Goal: Information Seeking & Learning: Check status

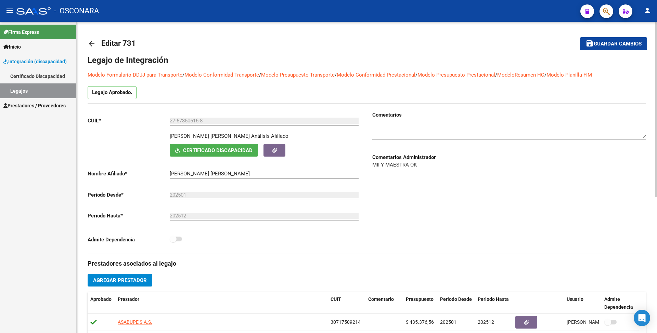
click at [94, 49] on link "arrow_back" at bounding box center [95, 44] width 14 height 16
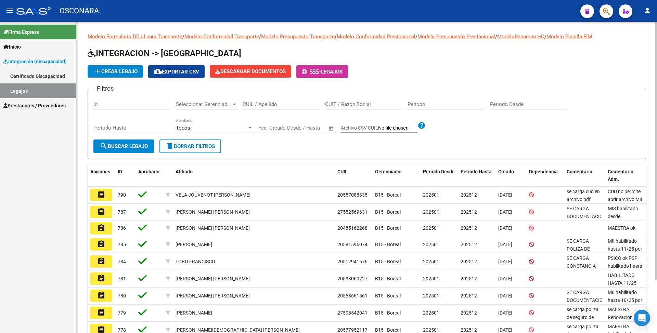
click at [34, 103] on span "Prestadores / Proveedores" at bounding box center [34, 106] width 62 height 8
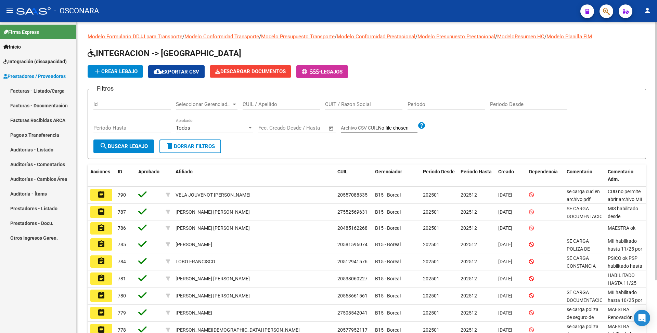
click at [39, 91] on link "Facturas - Listado/Carga" at bounding box center [38, 90] width 76 height 15
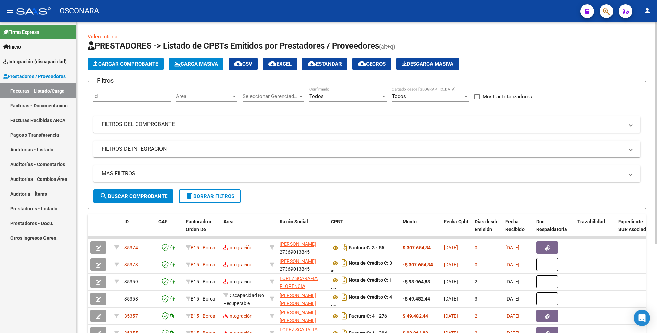
click at [320, 119] on mat-expansion-panel-header "FILTROS DEL COMPROBANTE" at bounding box center [366, 124] width 547 height 16
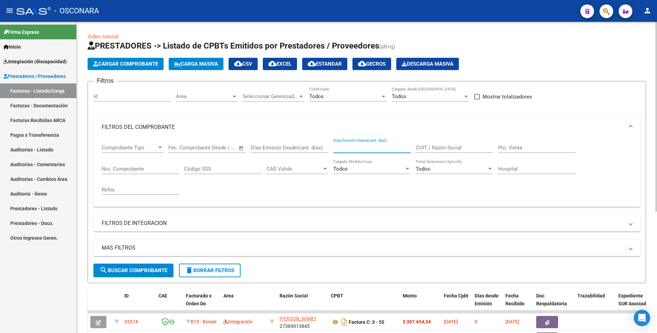
click at [357, 146] on input "Días Emisión Hasta(cant. días)" at bounding box center [371, 148] width 77 height 6
click at [426, 151] on input "CUIT / Razón Social" at bounding box center [454, 148] width 77 height 6
paste input "23266126174"
type input "23266126174"
click at [147, 266] on button "search Buscar Comprobante" at bounding box center [133, 271] width 80 height 14
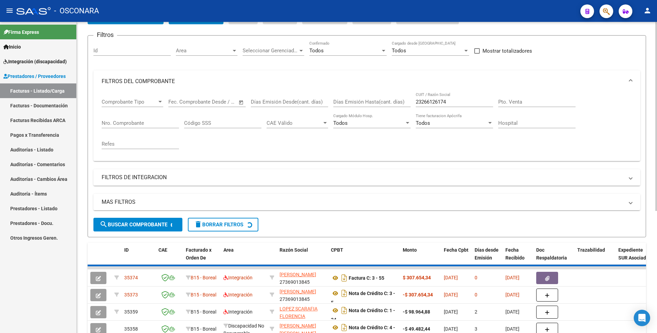
scroll to position [137, 0]
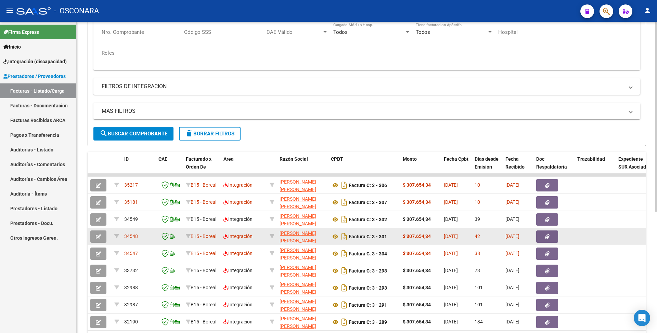
click at [129, 237] on span "34548" at bounding box center [131, 236] width 14 height 5
copy span "34548"
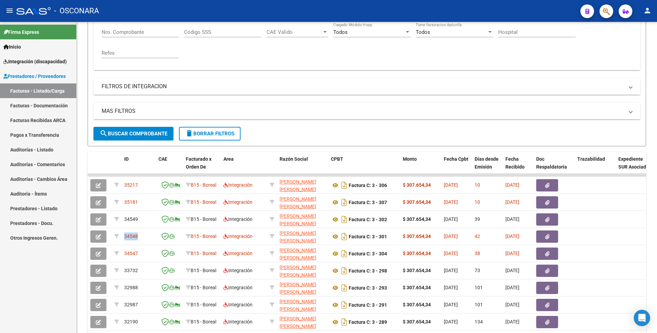
click at [63, 65] on link "Integración (discapacidad)" at bounding box center [38, 61] width 76 height 15
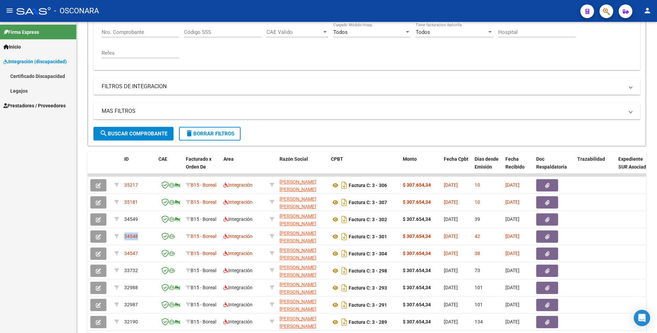
click at [31, 87] on link "Legajos" at bounding box center [38, 90] width 76 height 15
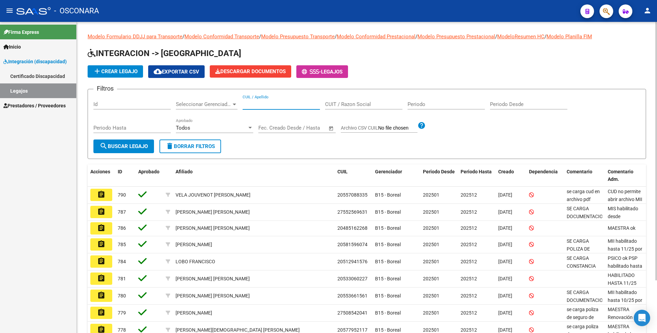
click at [257, 103] on input "CUIL / Apellido" at bounding box center [281, 104] width 77 height 6
paste input "27573506168"
type input "27573506168"
click at [143, 145] on span "search Buscar Legajo" at bounding box center [124, 146] width 48 height 6
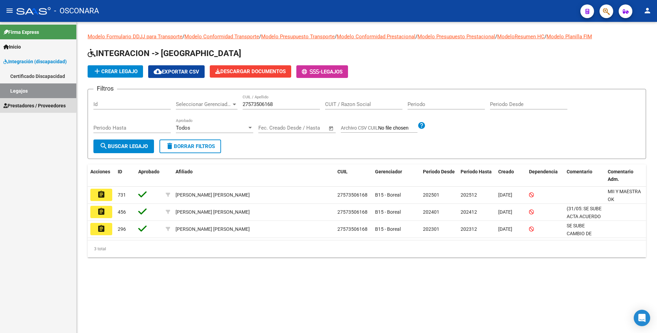
click at [30, 104] on span "Prestadores / Proveedores" at bounding box center [34, 106] width 62 height 8
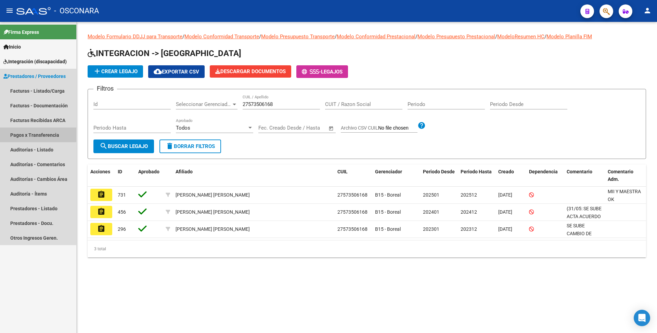
click at [29, 130] on link "Pagos x Transferencia" at bounding box center [38, 135] width 76 height 15
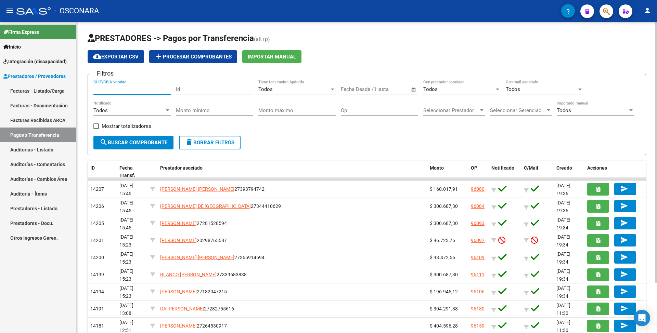
click at [137, 90] on input "CUIT/CBU/Nombre" at bounding box center [131, 89] width 77 height 6
paste input "927512"
click at [139, 138] on button "search Buscar Comprobante" at bounding box center [133, 143] width 80 height 14
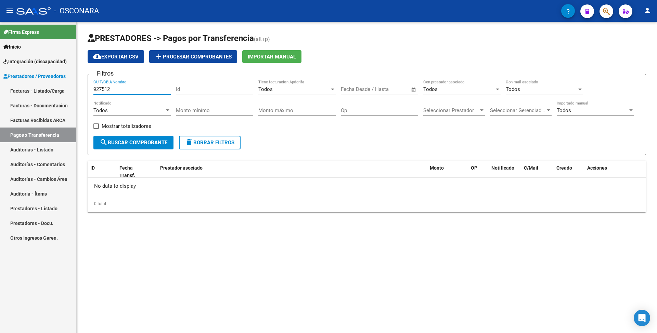
click at [101, 92] on input "927512" at bounding box center [131, 89] width 77 height 6
paste input "27312737510"
type input "27312737510"
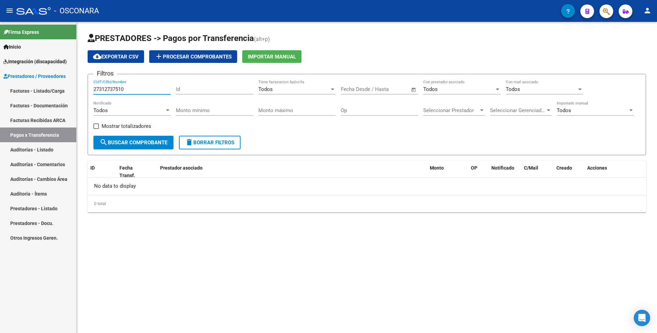
click at [130, 149] on form "Filtros 27312737510 CUIT/CBU/Nombre Id Todos Tiene facturacion Apócrifa Fecha i…" at bounding box center [367, 114] width 558 height 81
click at [129, 142] on span "search Buscar Comprobante" at bounding box center [134, 143] width 68 height 6
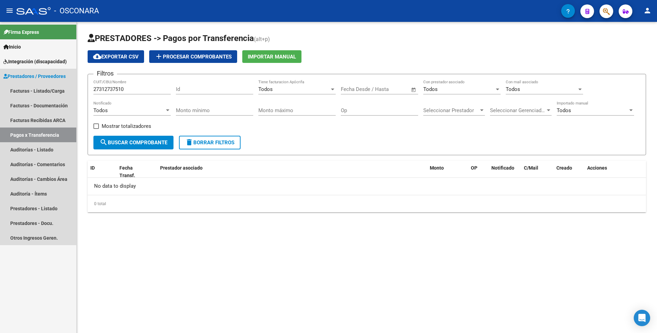
click at [48, 78] on span "Prestadores / Proveedores" at bounding box center [34, 77] width 62 height 8
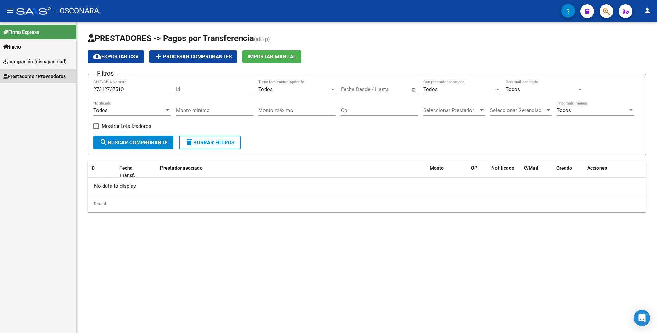
click at [64, 79] on span "Prestadores / Proveedores" at bounding box center [34, 77] width 62 height 8
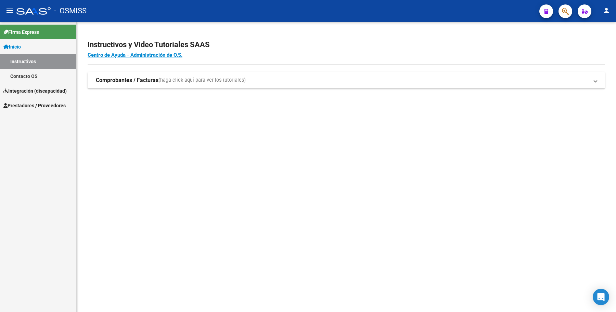
click at [151, 151] on mat-sidenav-content "Instructivos y Video Tutoriales SAAS Centro de Ayuda - Administración de O.S. C…" at bounding box center [346, 167] width 539 height 290
click at [53, 102] on span "Prestadores / Proveedores" at bounding box center [34, 106] width 62 height 8
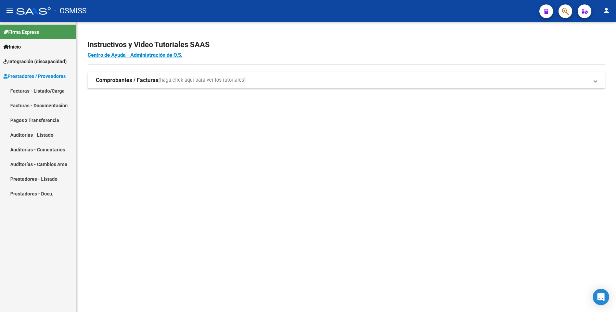
click at [47, 103] on link "Facturas - Documentación" at bounding box center [38, 105] width 76 height 15
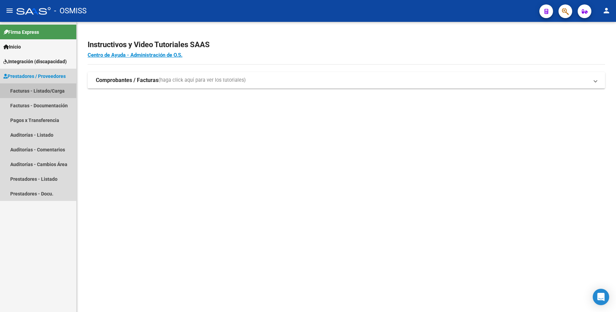
click at [50, 91] on link "Facturas - Listado/Carga" at bounding box center [38, 90] width 76 height 15
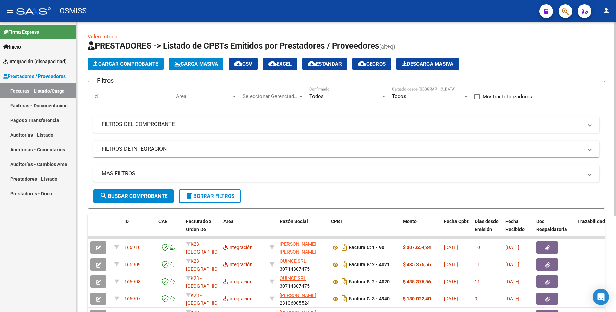
click at [156, 126] on mat-panel-title "FILTROS DEL COMPROBANTE" at bounding box center [342, 125] width 481 height 8
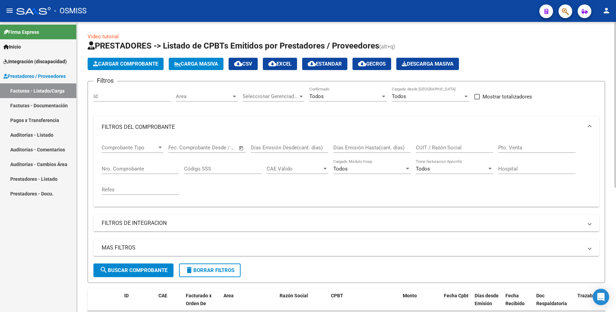
click at [322, 96] on span "Todos" at bounding box center [316, 96] width 14 height 6
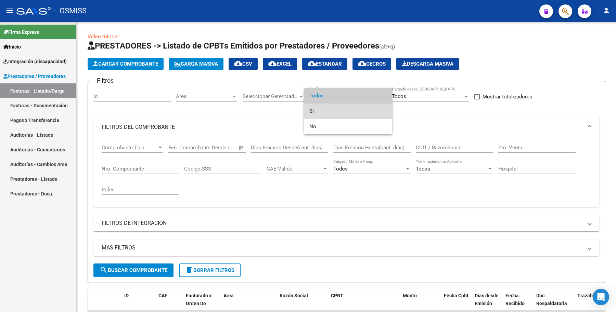
click at [321, 109] on span "Si" at bounding box center [347, 111] width 77 height 15
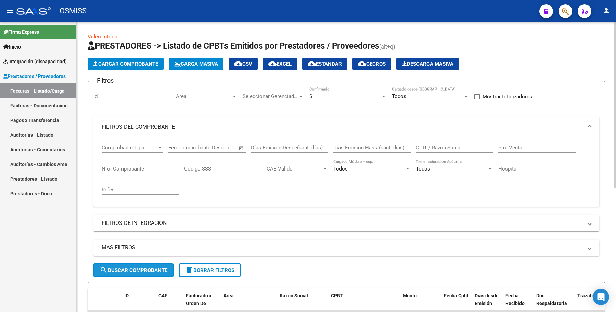
click at [151, 269] on span "search Buscar Comprobante" at bounding box center [134, 271] width 68 height 6
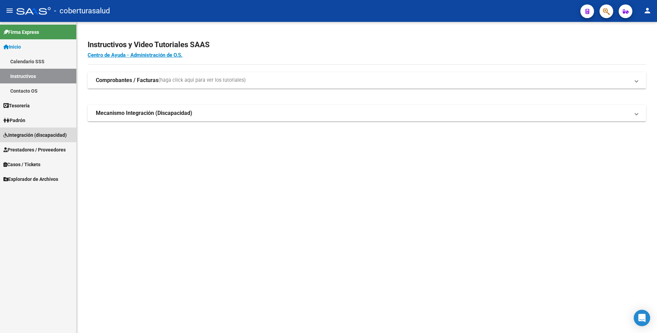
click at [29, 128] on link "Integración (discapacidad)" at bounding box center [38, 135] width 76 height 15
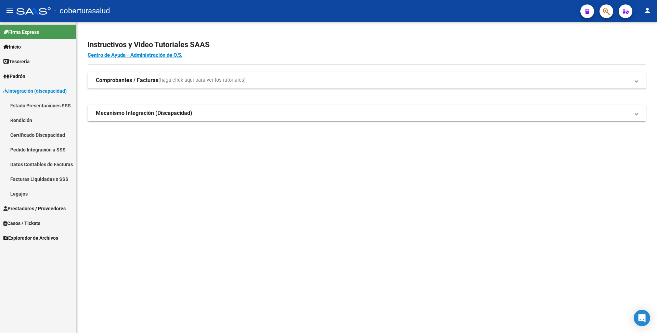
click at [26, 102] on link "Estado Presentaciones SSS" at bounding box center [38, 105] width 76 height 15
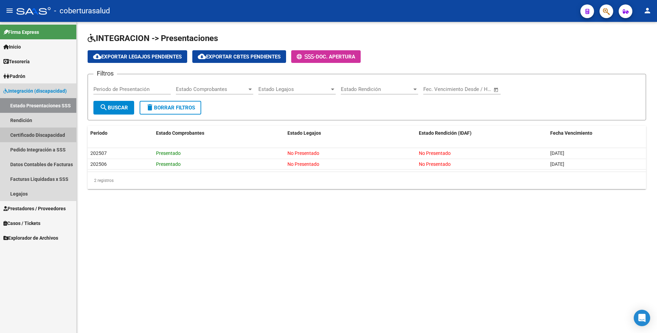
click at [36, 139] on link "Certificado Discapacidad" at bounding box center [38, 135] width 76 height 15
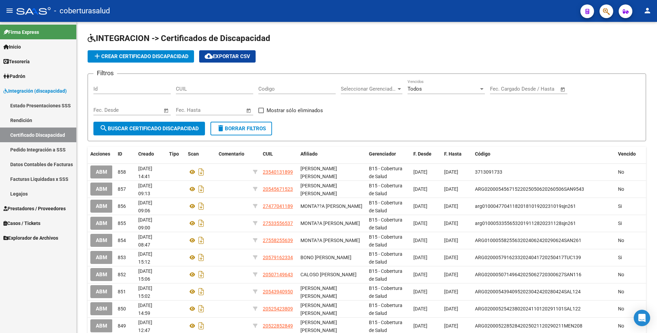
click at [36, 144] on link "Pedido Integración a SSS" at bounding box center [38, 149] width 76 height 15
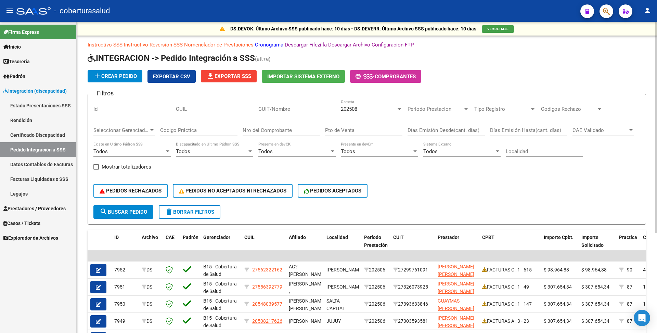
click at [356, 107] on span "202508" at bounding box center [349, 109] width 16 height 6
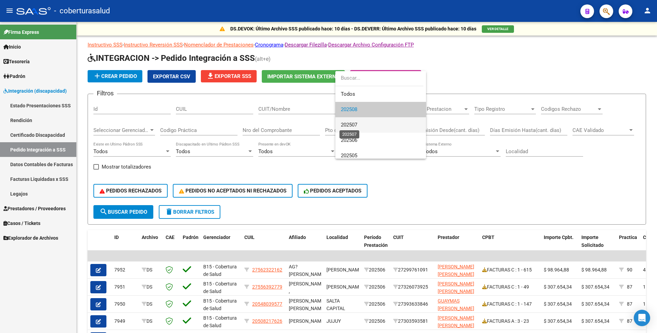
click at [356, 122] on span "202507" at bounding box center [349, 125] width 16 height 6
